Goal: Task Accomplishment & Management: Manage account settings

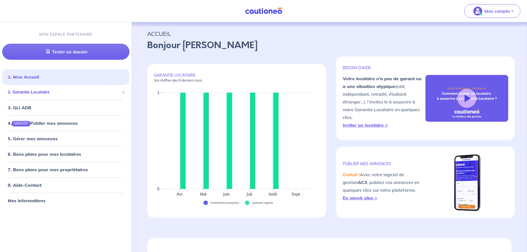
click at [65, 94] on span "2. Garantie Locataire" at bounding box center [64, 92] width 112 height 6
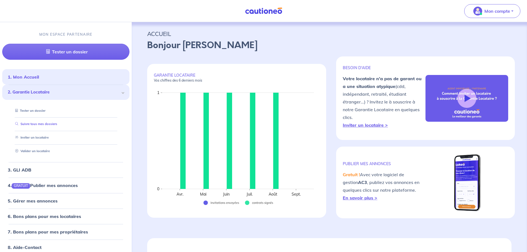
click at [57, 124] on link "Suivre tous mes dossiers" at bounding box center [35, 124] width 44 height 4
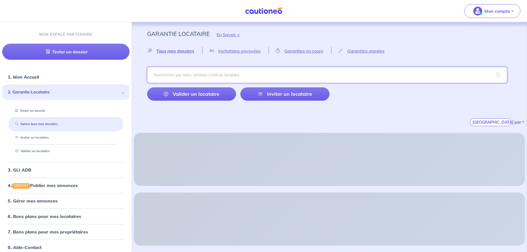
click at [263, 71] on input "search" at bounding box center [327, 75] width 360 height 16
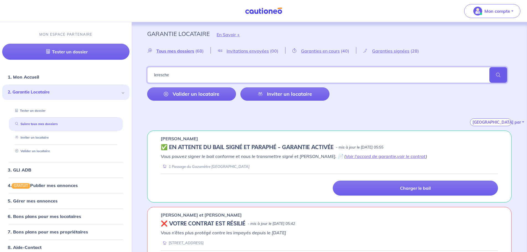
type input "leresche"
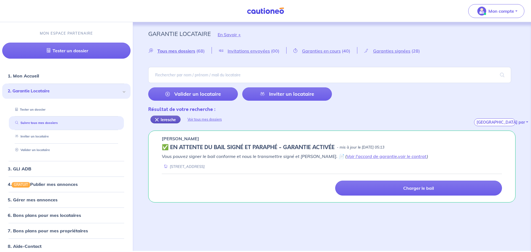
click at [155, 119] on div "leresche" at bounding box center [165, 120] width 30 height 8
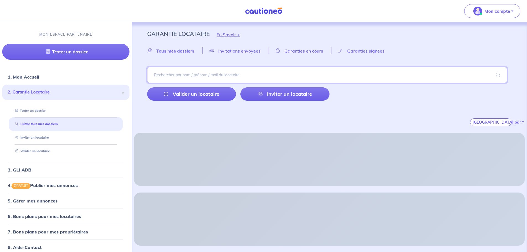
click at [181, 78] on input "search" at bounding box center [327, 75] width 360 height 16
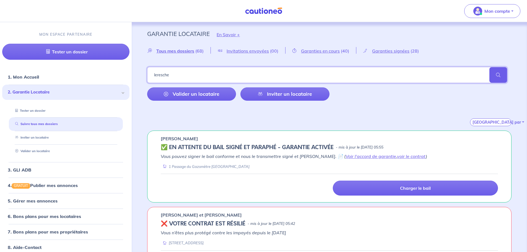
type input "leresche"
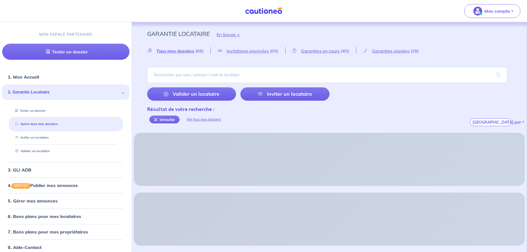
click at [329, 124] on div "Résultat de votre recherche : leresche Voir tous mes dossiers Trier par" at bounding box center [329, 115] width 364 height 21
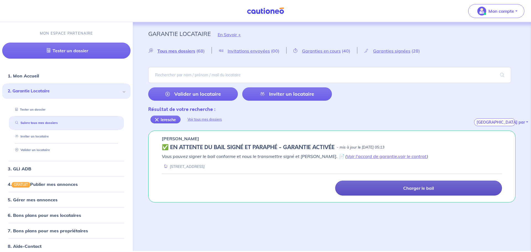
click at [447, 190] on link "Charger le bail" at bounding box center [418, 188] width 167 height 15
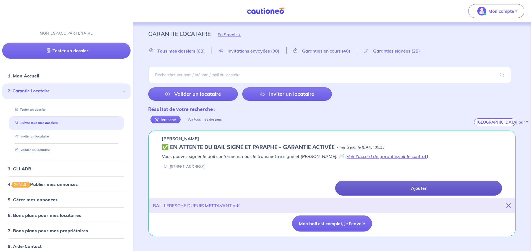
click at [449, 184] on link "Ajouter" at bounding box center [418, 188] width 167 height 15
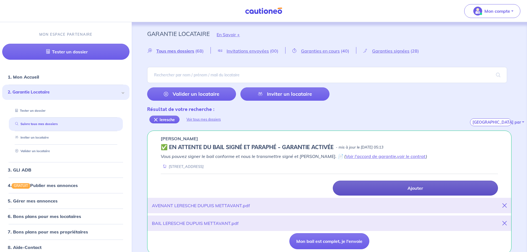
click at [400, 186] on link "Ajouter" at bounding box center [415, 188] width 165 height 15
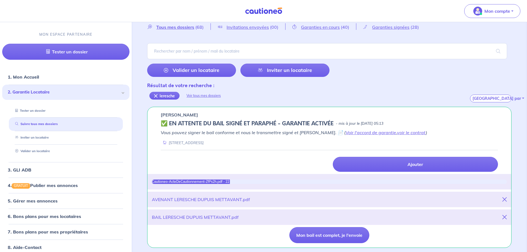
scroll to position [24, 0]
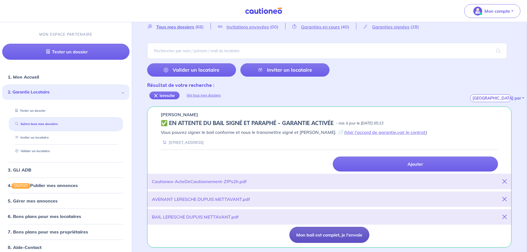
click at [334, 235] on button "Mon bail est complet, je l'envoie" at bounding box center [329, 235] width 80 height 16
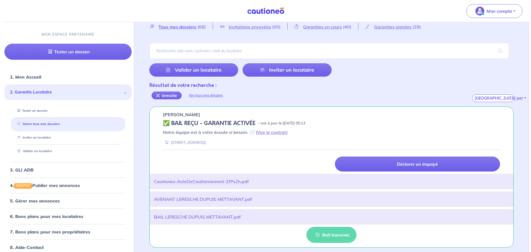
scroll to position [0, 0]
